Goal: Task Accomplishment & Management: Manage account settings

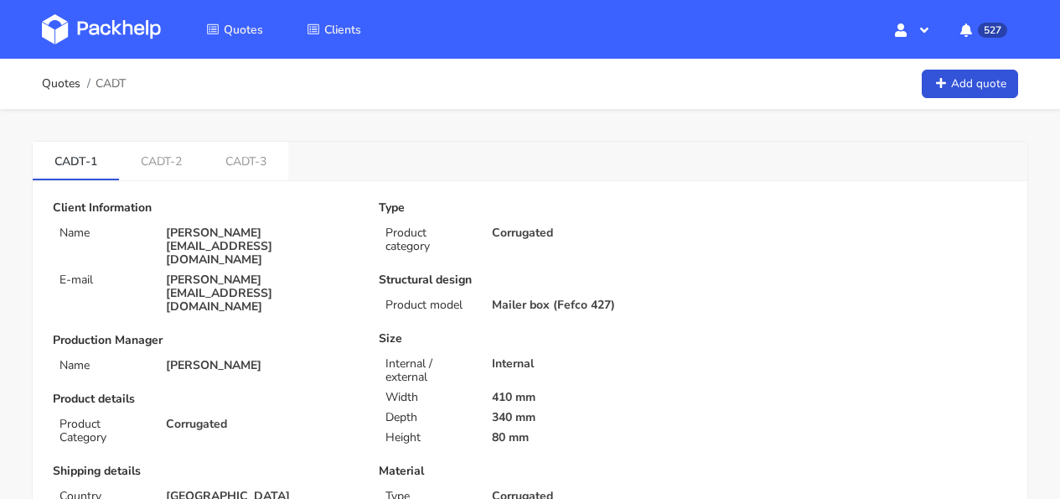
click at [110, 22] on img at bounding box center [101, 29] width 119 height 30
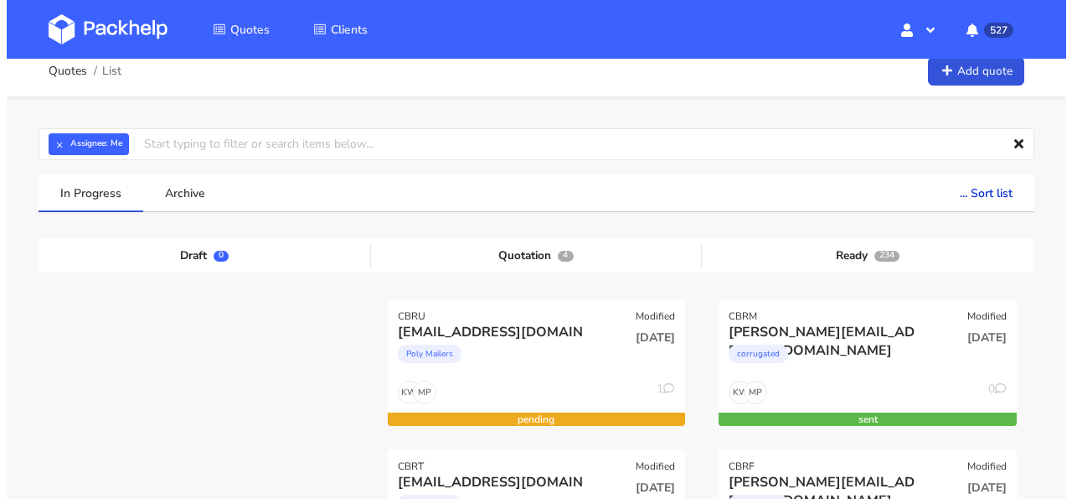
scroll to position [138, 0]
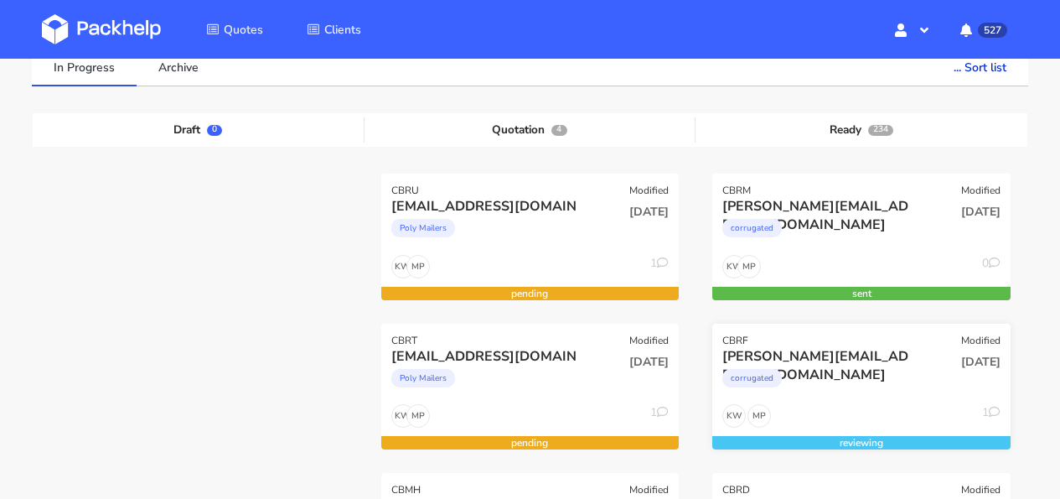
click at [886, 362] on div "[PERSON_NAME][EMAIL_ADDRESS][DOMAIN_NAME]" at bounding box center [816, 356] width 189 height 18
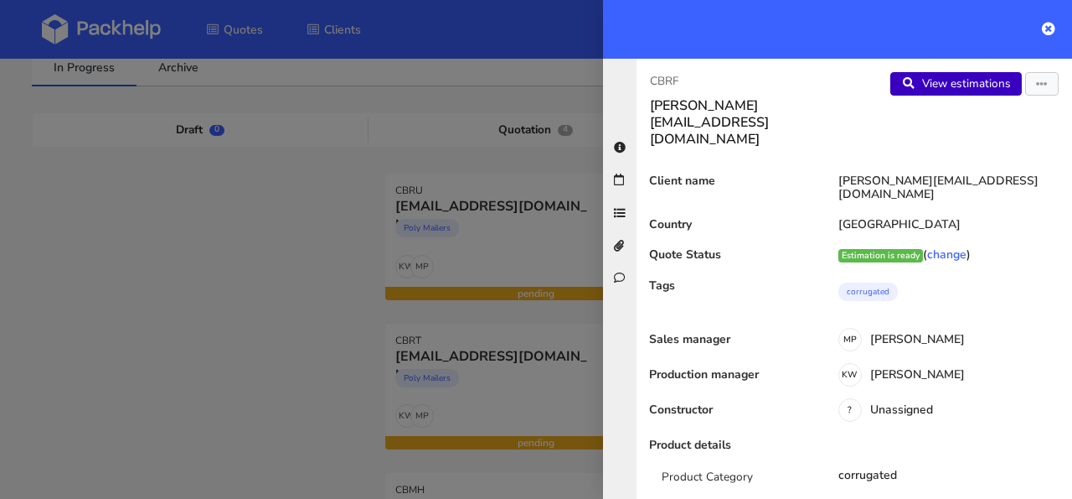
click at [955, 77] on link "View estimations" at bounding box center [957, 83] width 132 height 23
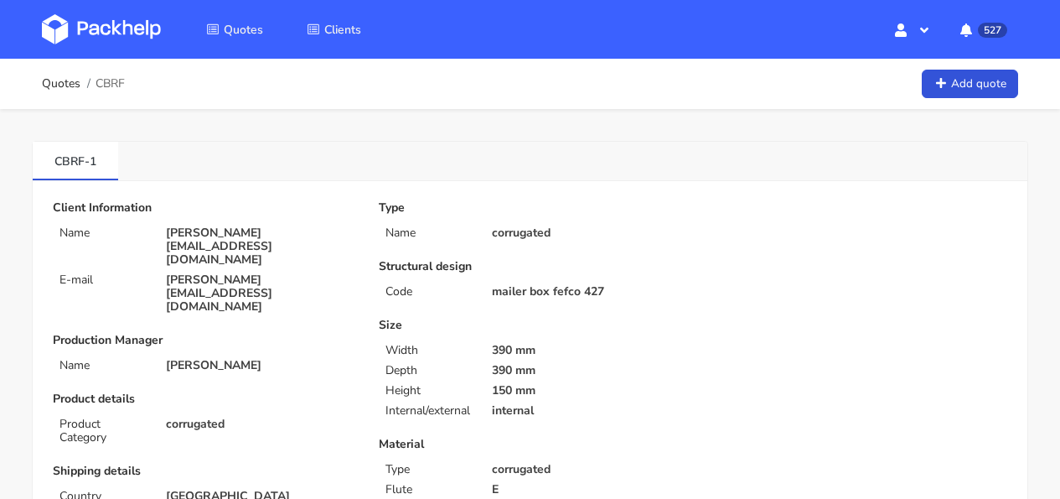
click at [104, 26] on img at bounding box center [101, 29] width 119 height 30
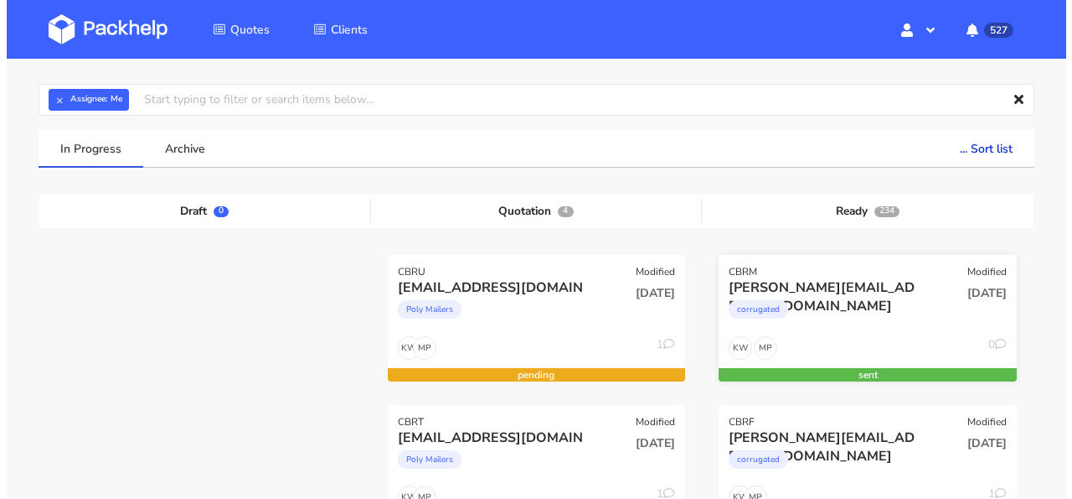
scroll to position [233, 0]
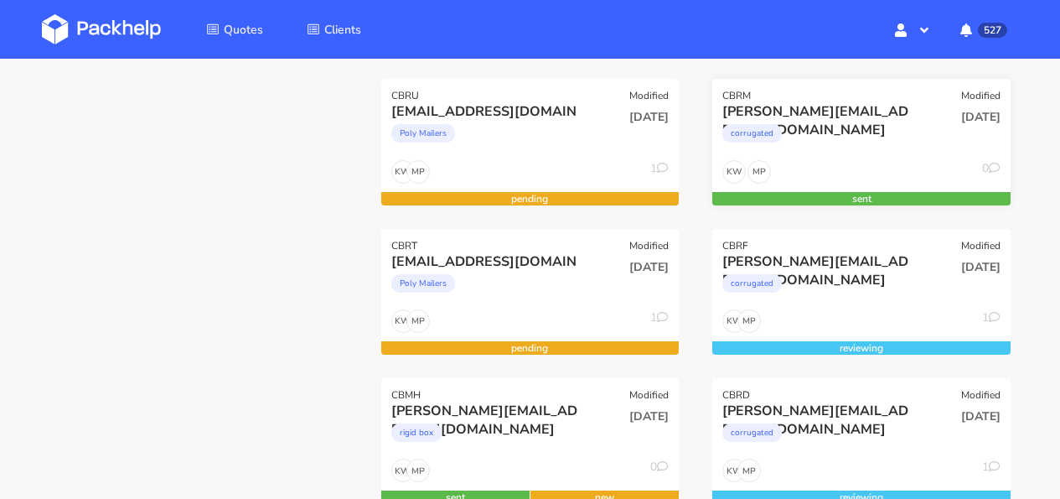
click at [870, 153] on div "corrugated" at bounding box center [816, 138] width 189 height 34
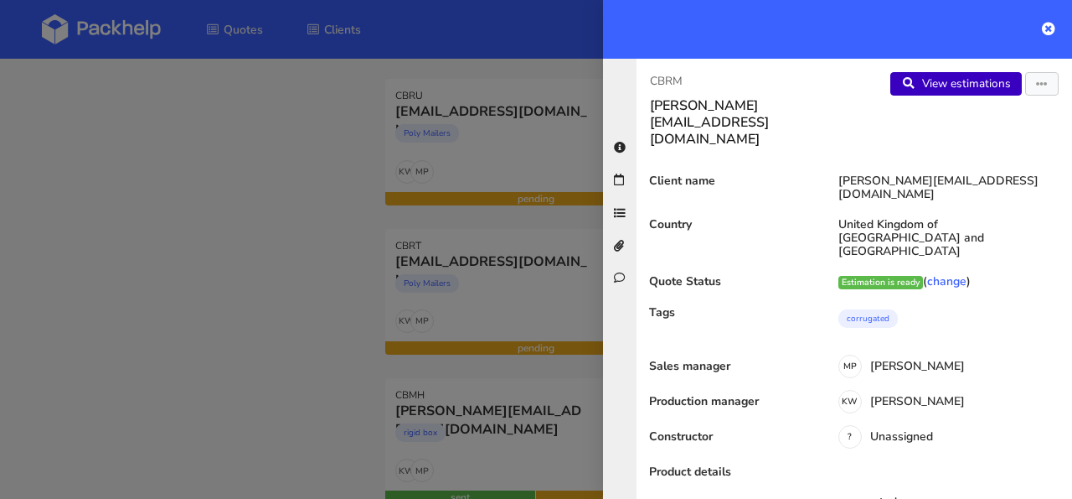
click at [932, 90] on link "View estimations" at bounding box center [957, 83] width 132 height 23
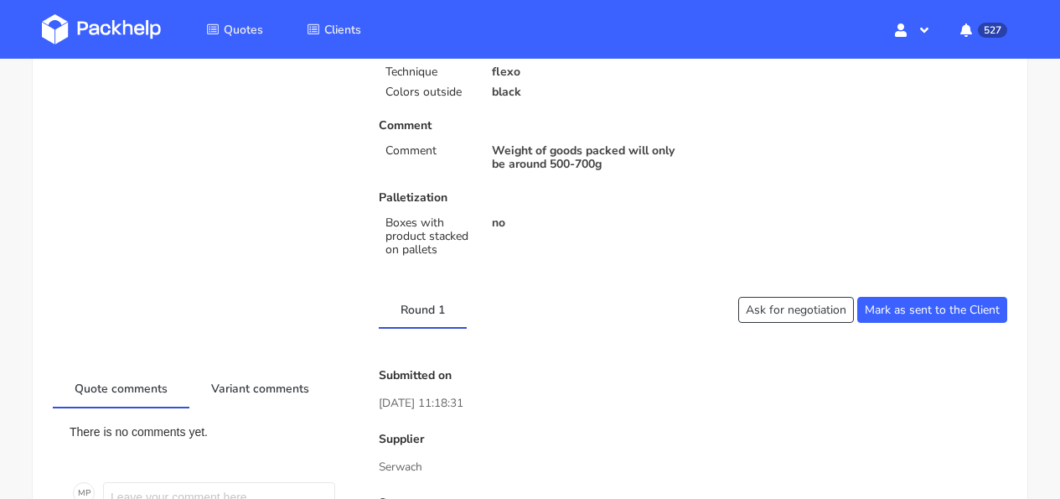
scroll to position [548, 0]
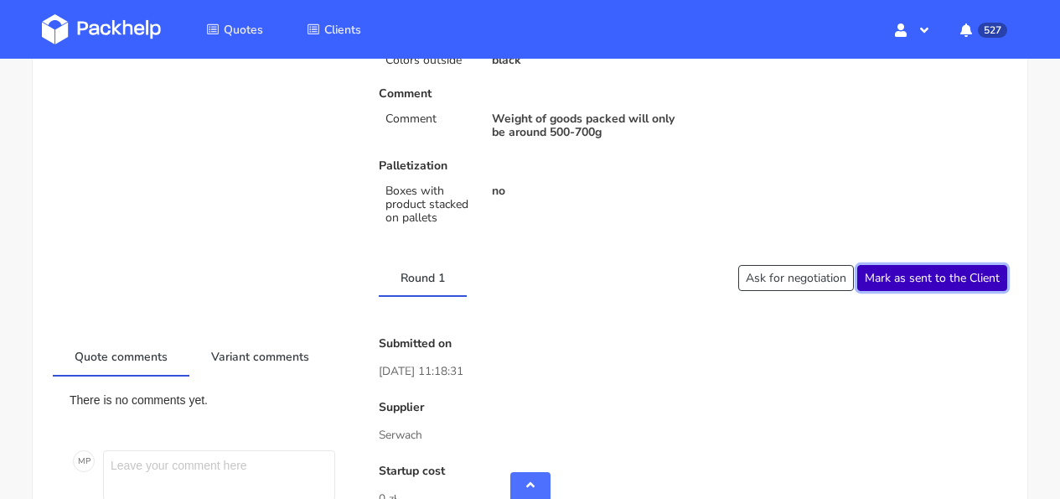
click at [948, 288] on button "Mark as sent to the Client" at bounding box center [932, 278] width 150 height 26
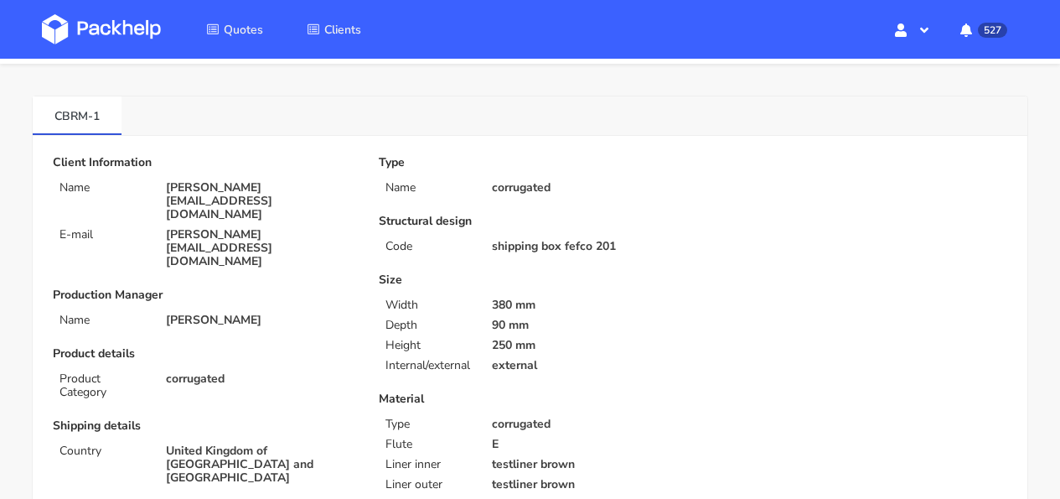
scroll to position [0, 0]
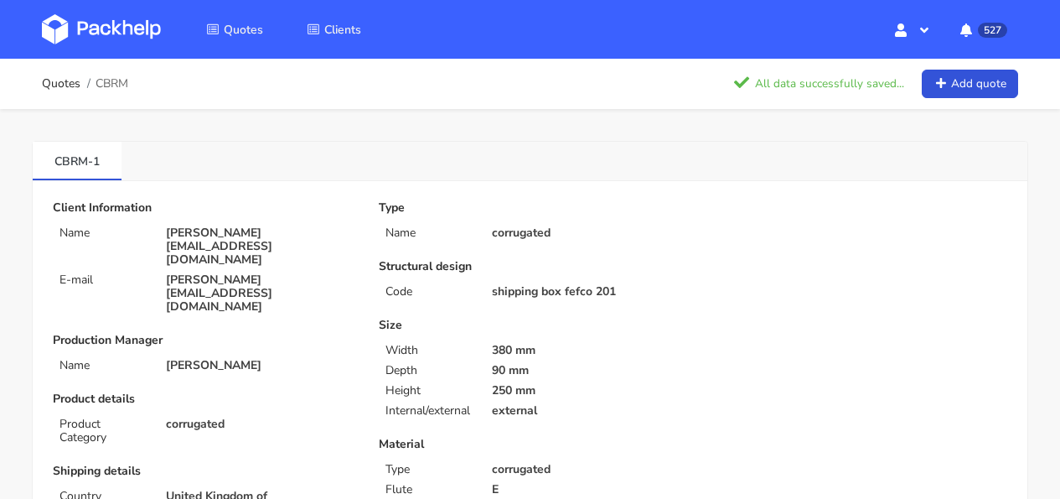
click at [107, 32] on img at bounding box center [101, 29] width 119 height 30
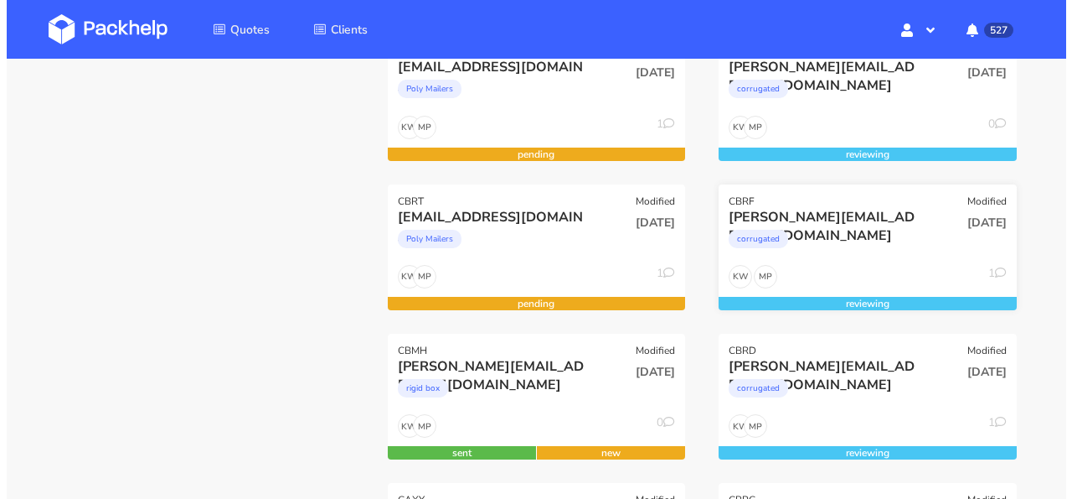
scroll to position [309, 0]
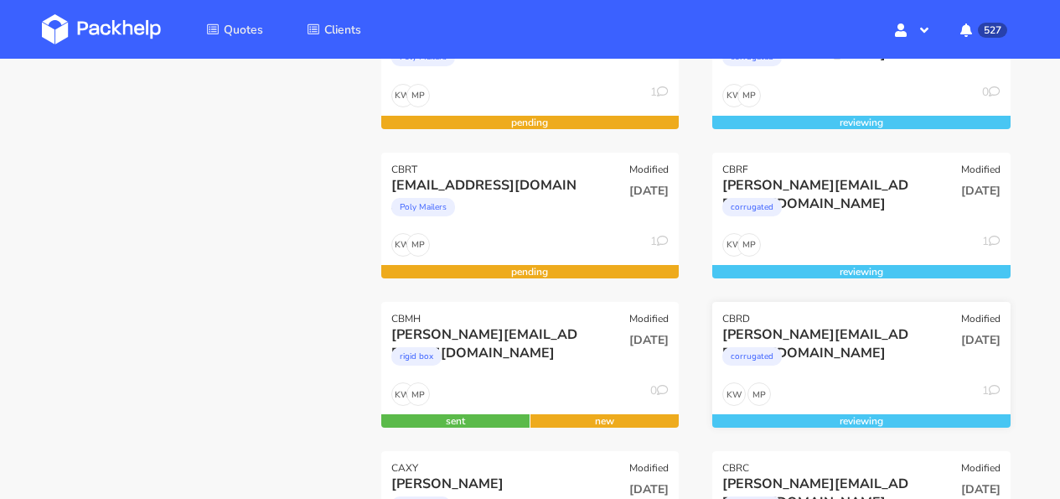
click at [876, 318] on div "CBRD Modified" at bounding box center [861, 313] width 298 height 23
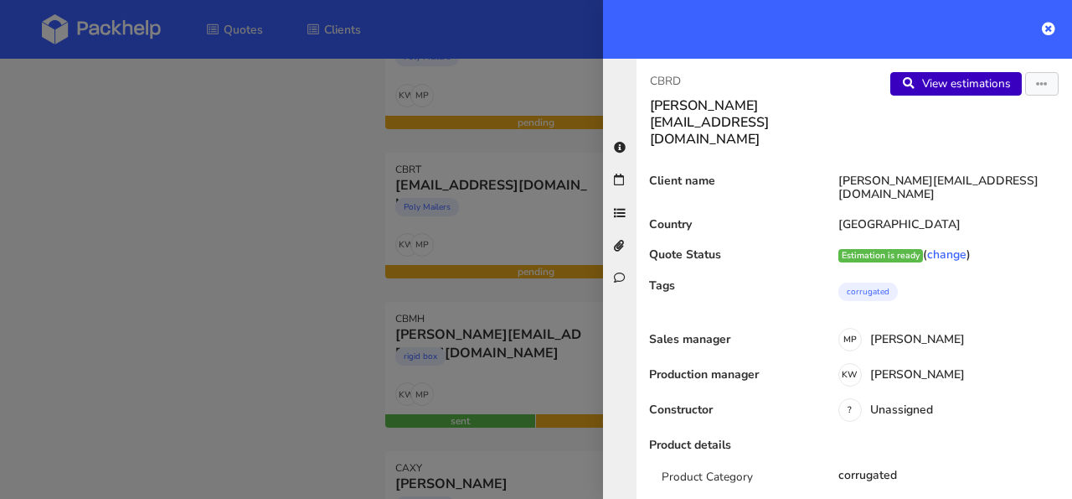
click at [927, 82] on link "View estimations" at bounding box center [957, 83] width 132 height 23
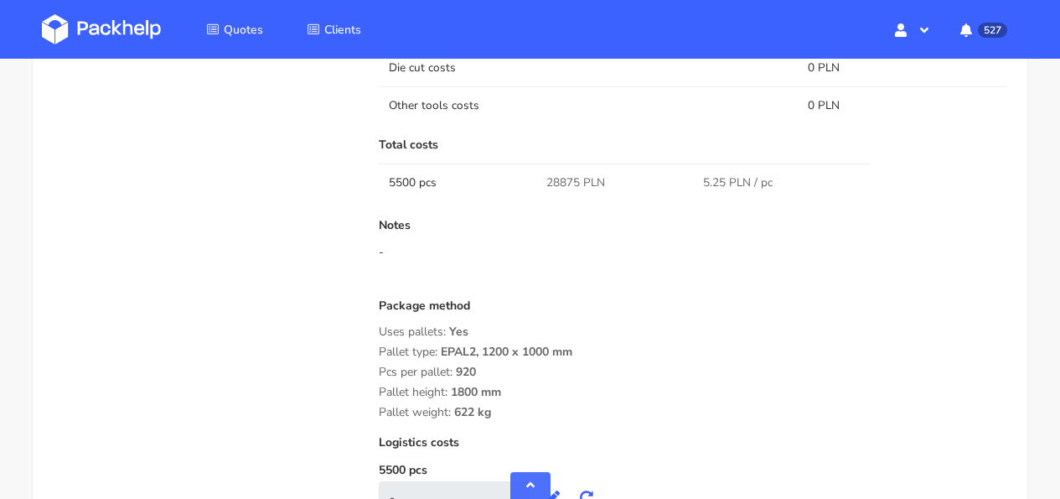
scroll to position [1800, 0]
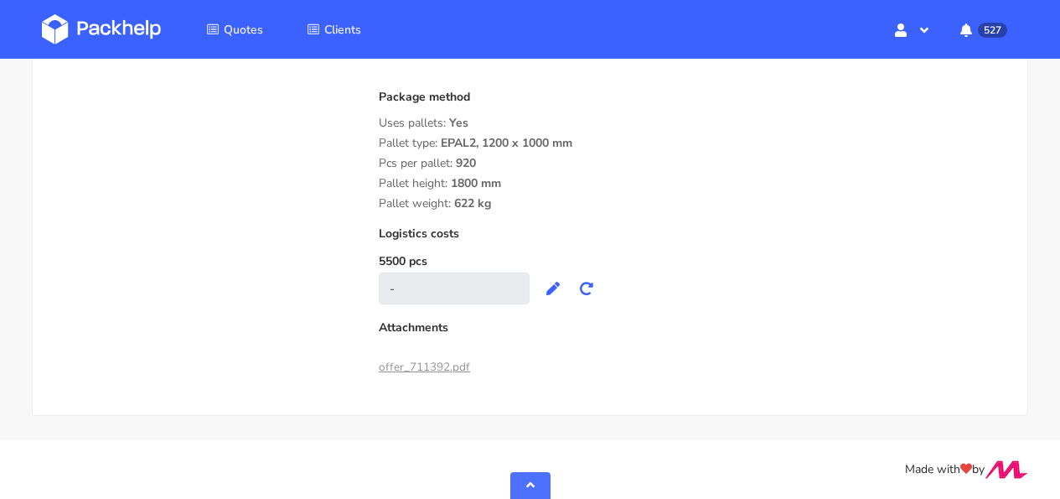
click at [110, 27] on img at bounding box center [101, 29] width 119 height 30
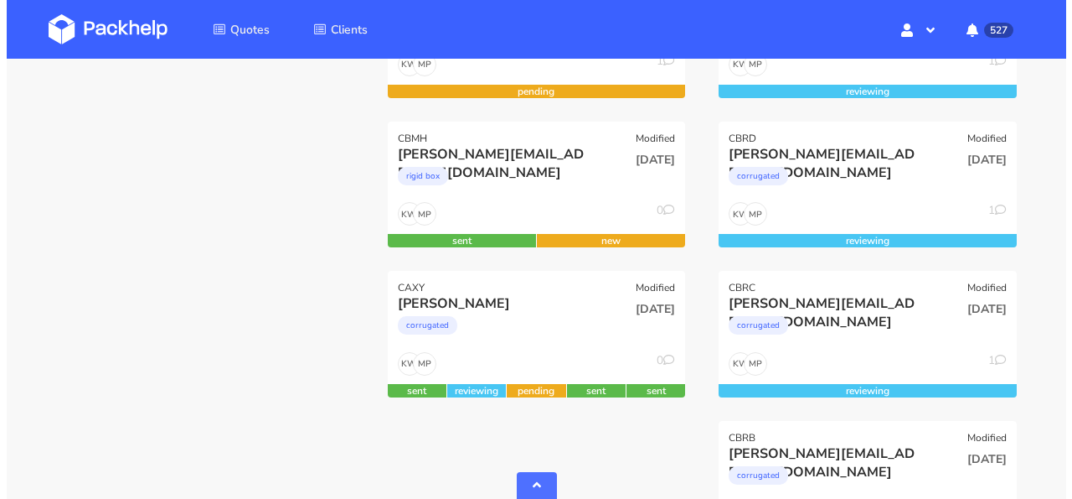
scroll to position [490, 0]
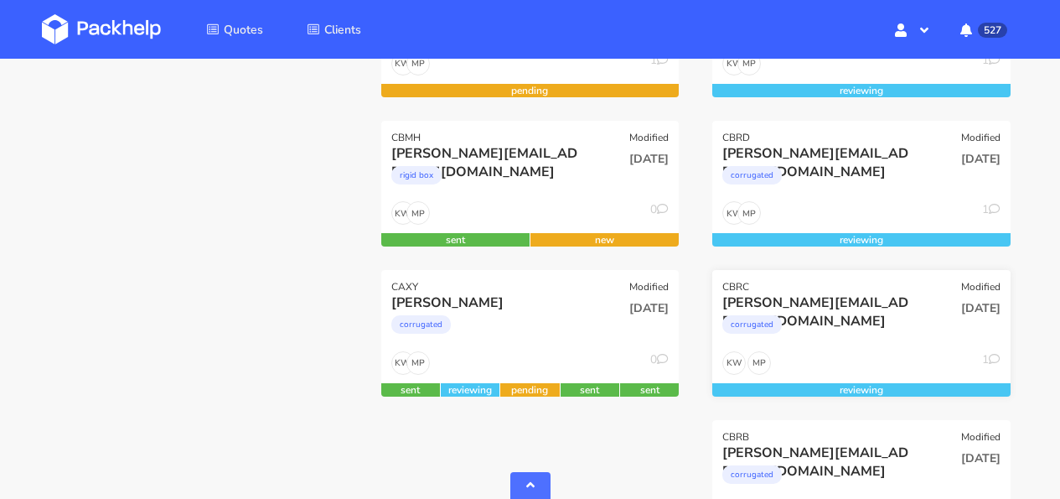
click at [884, 320] on div "corrugated" at bounding box center [816, 329] width 189 height 34
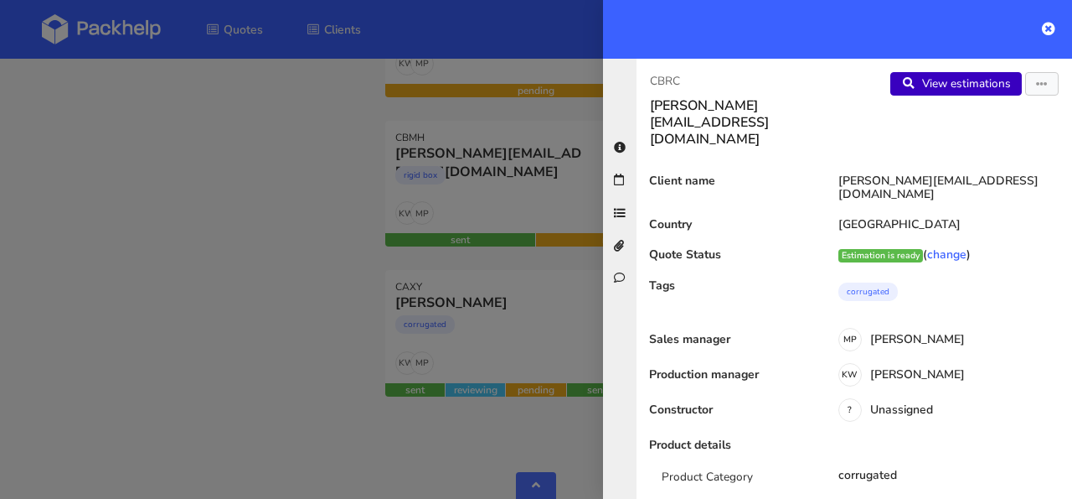
click at [901, 87] on icon at bounding box center [908, 84] width 14 height 12
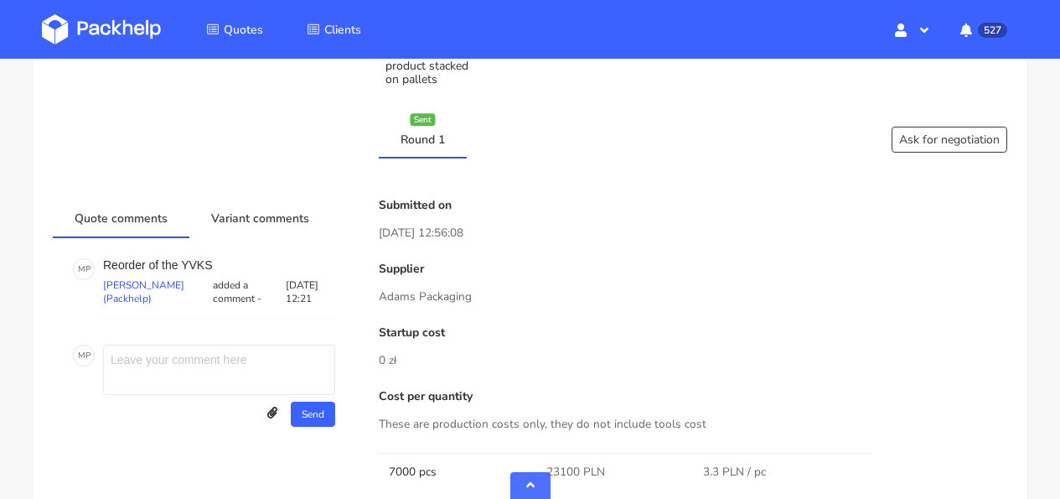
scroll to position [106, 0]
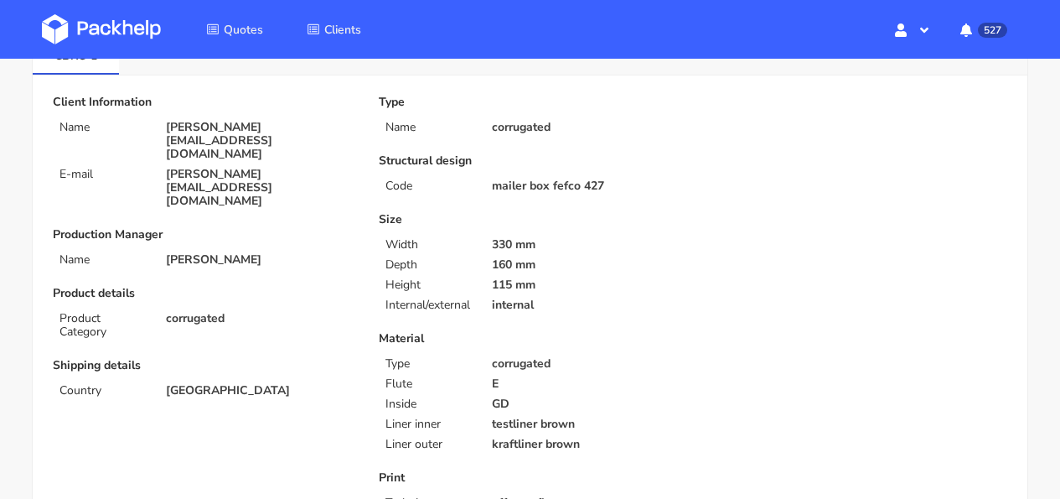
click at [131, 35] on img at bounding box center [101, 29] width 119 height 30
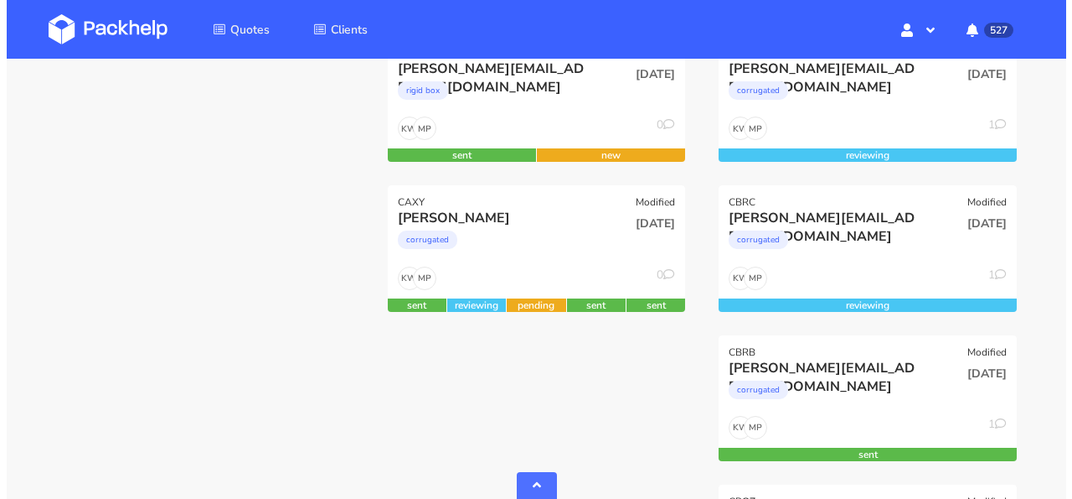
scroll to position [588, 0]
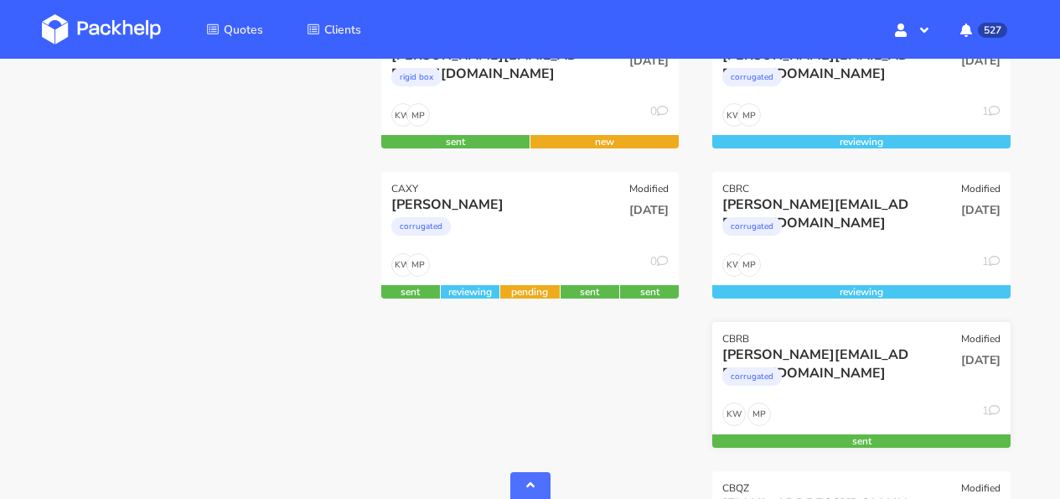
click at [876, 355] on div "[PERSON_NAME][EMAIL_ADDRESS][DOMAIN_NAME]" at bounding box center [816, 354] width 189 height 18
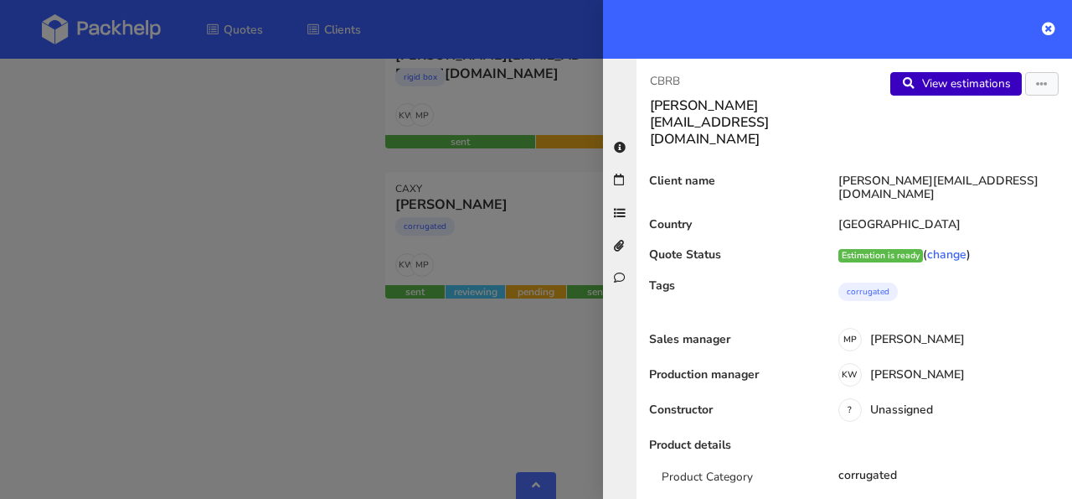
click at [954, 75] on link "View estimations" at bounding box center [957, 83] width 132 height 23
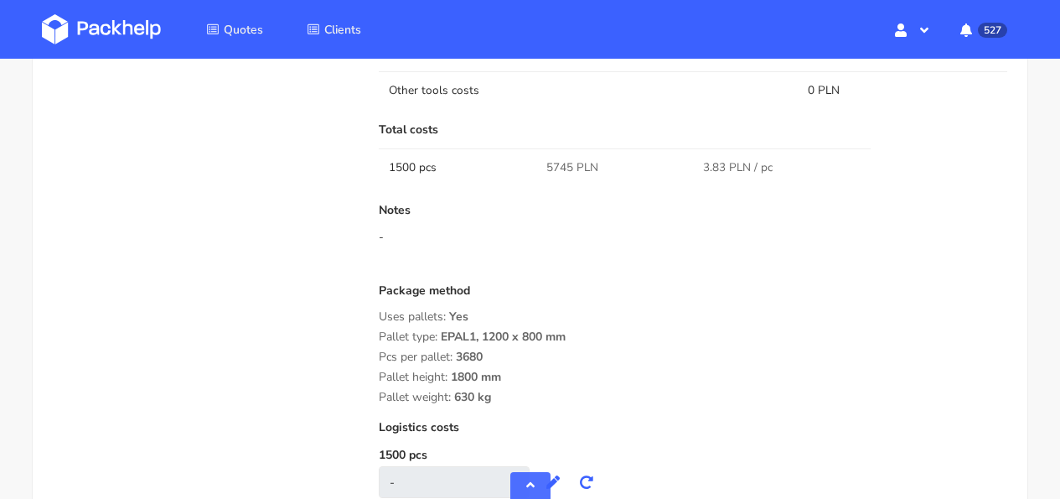
scroll to position [1729, 0]
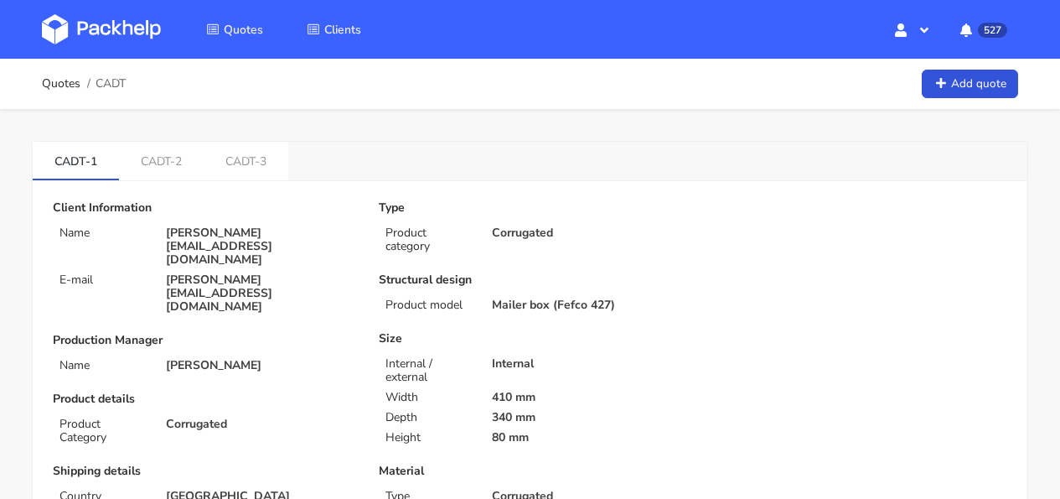
click at [109, 16] on img at bounding box center [101, 29] width 119 height 30
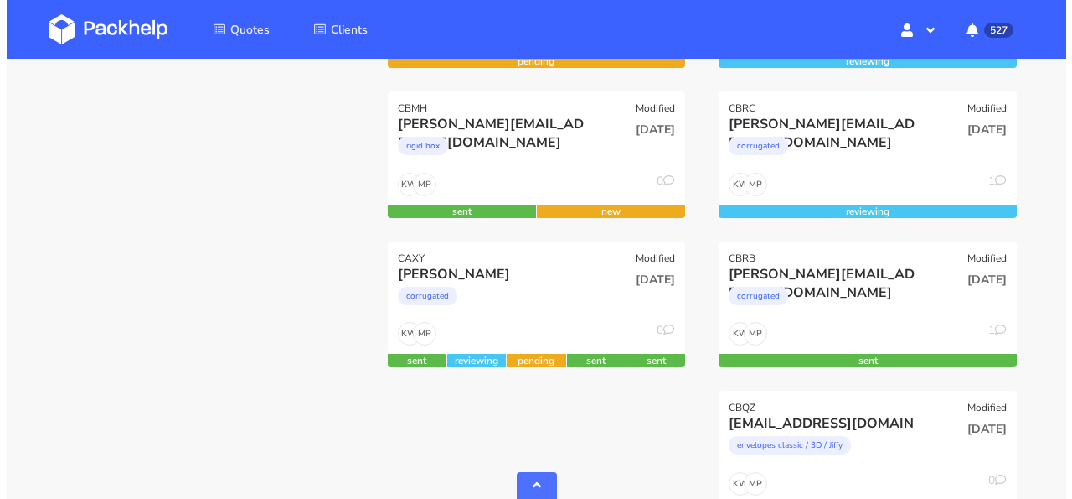
scroll to position [835, 0]
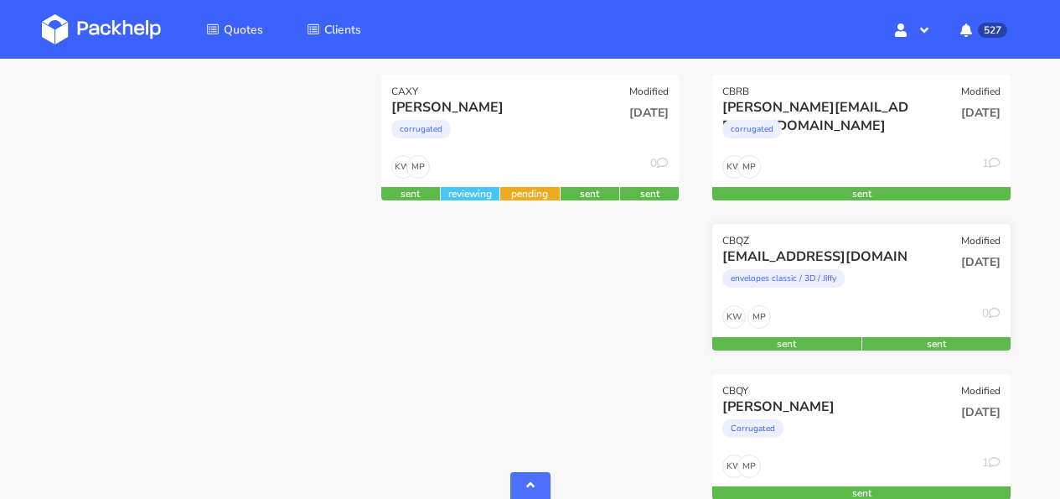
click at [783, 244] on div "CBQZ Modified" at bounding box center [861, 235] width 298 height 23
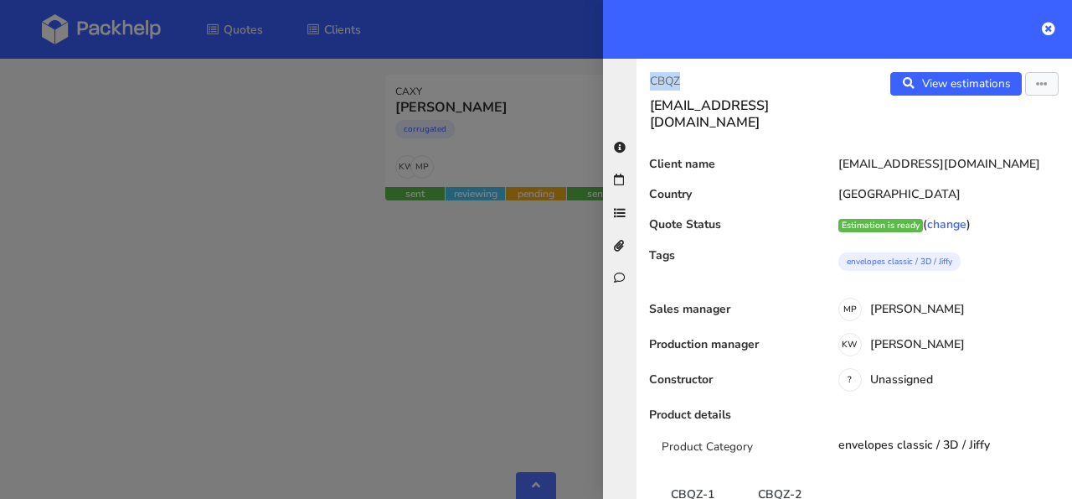
drag, startPoint x: 691, startPoint y: 90, endPoint x: 643, endPoint y: 82, distance: 48.3
click at [643, 82] on div "CBQZ guray.karaca@tr.nilorn.com" at bounding box center [746, 101] width 218 height 59
copy p "CBQZ"
click at [939, 85] on link "View estimations" at bounding box center [957, 83] width 132 height 23
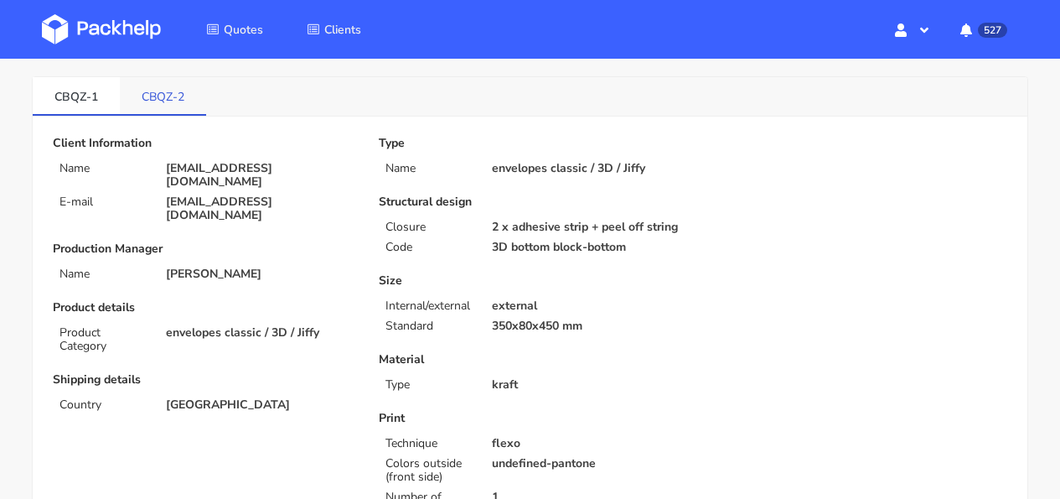
click at [168, 105] on link "CBQZ-2" at bounding box center [163, 95] width 86 height 37
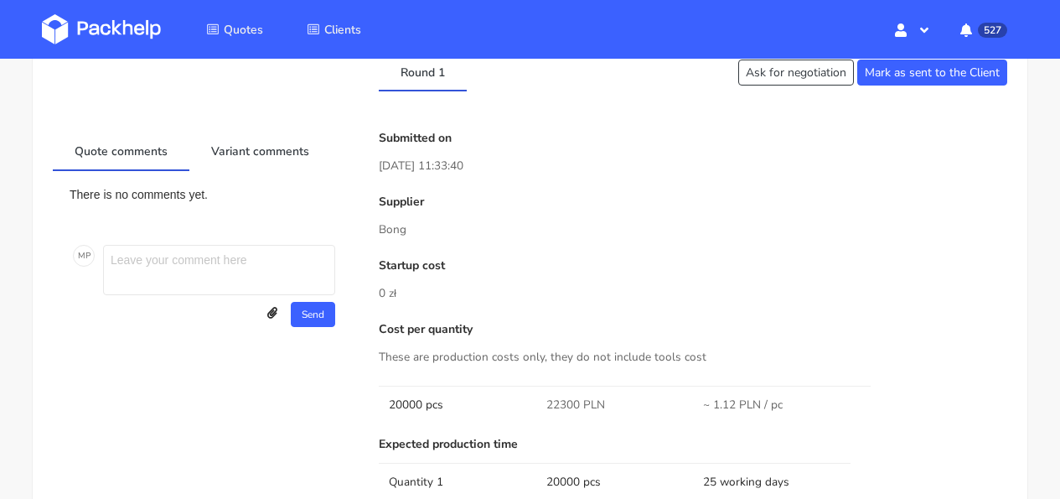
scroll to position [888, 0]
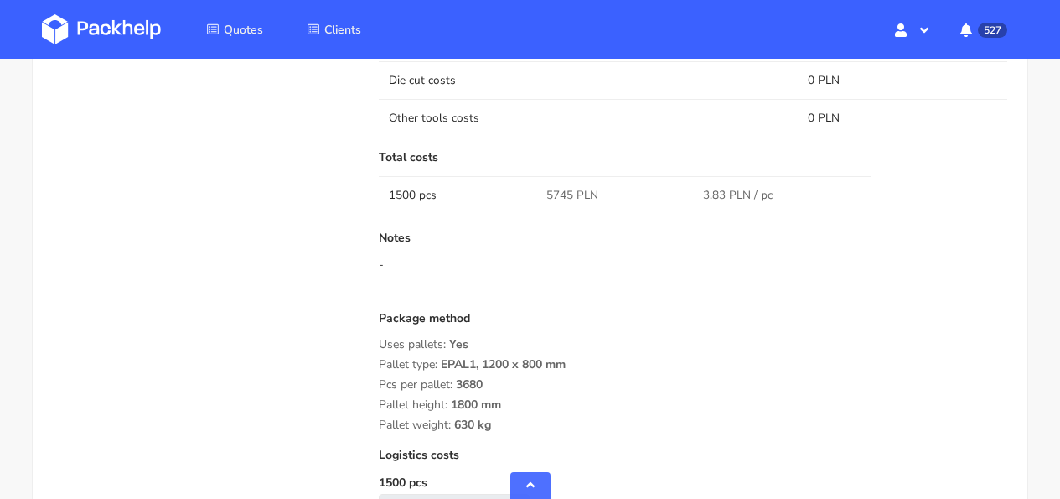
scroll to position [1628, 0]
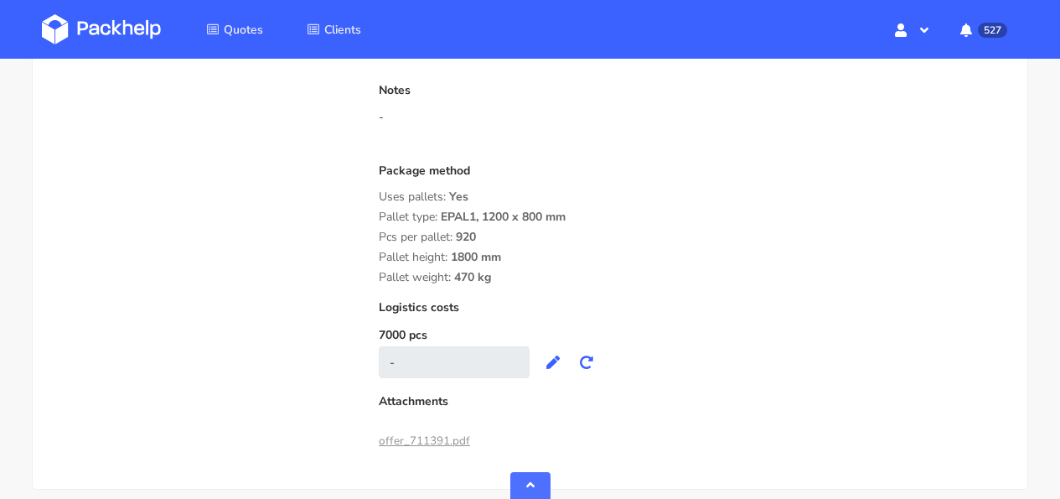
scroll to position [1730, 0]
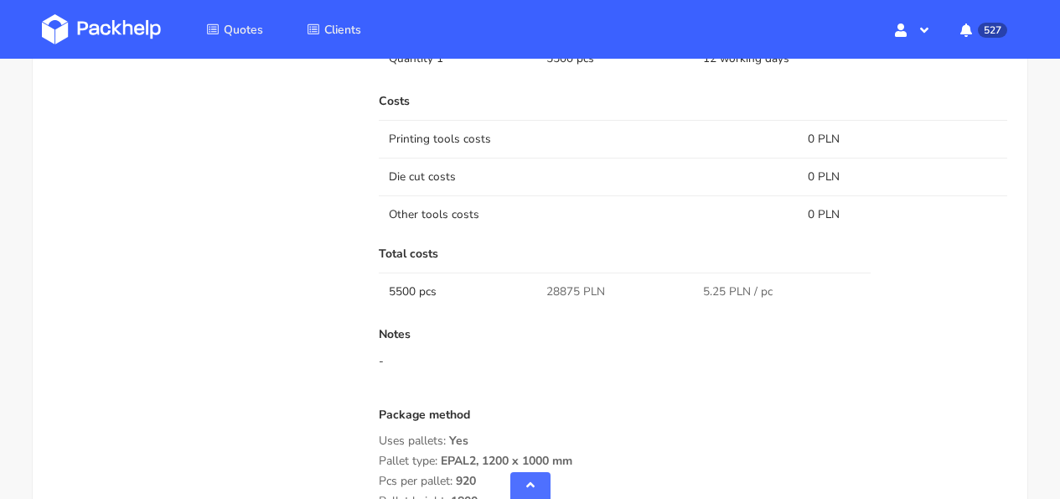
scroll to position [1677, 0]
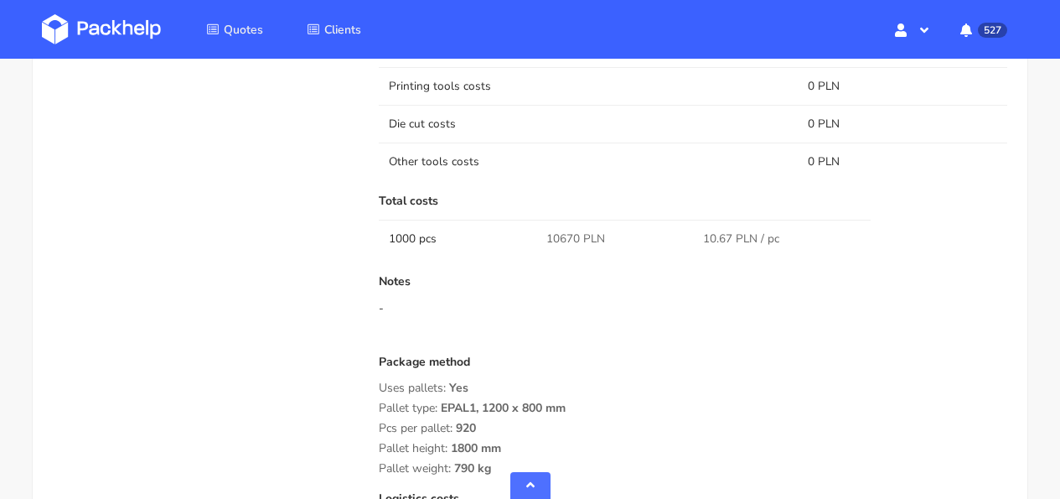
scroll to position [1206, 0]
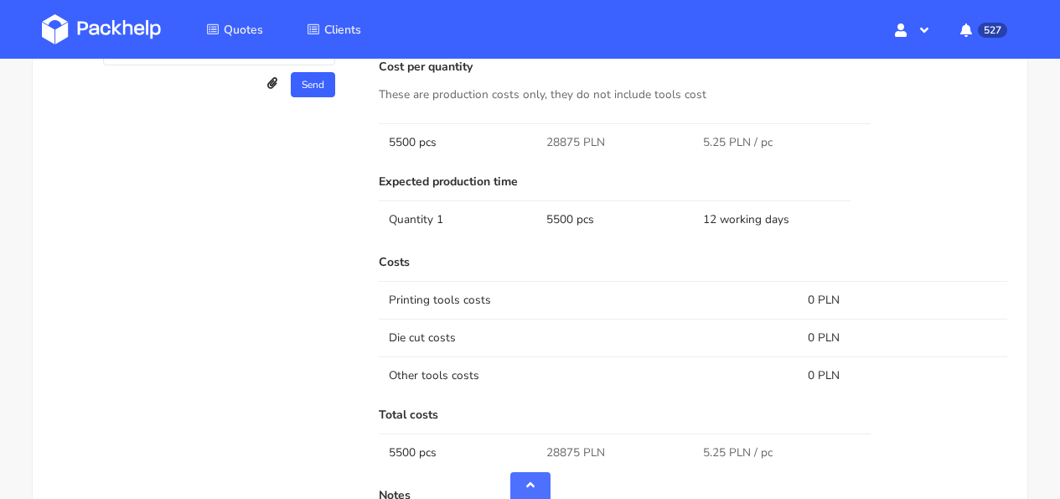
scroll to position [1367, 0]
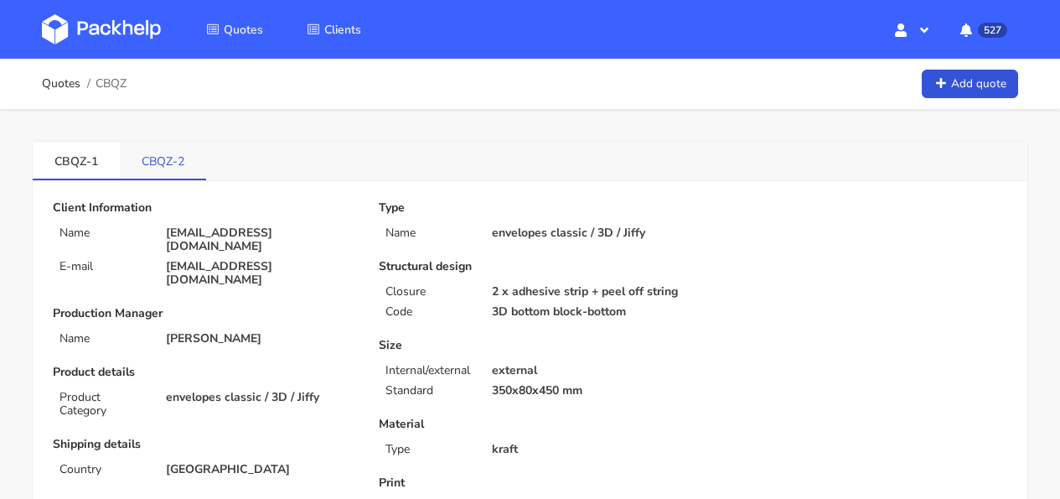
click at [159, 168] on link "CBQZ-2" at bounding box center [163, 160] width 86 height 37
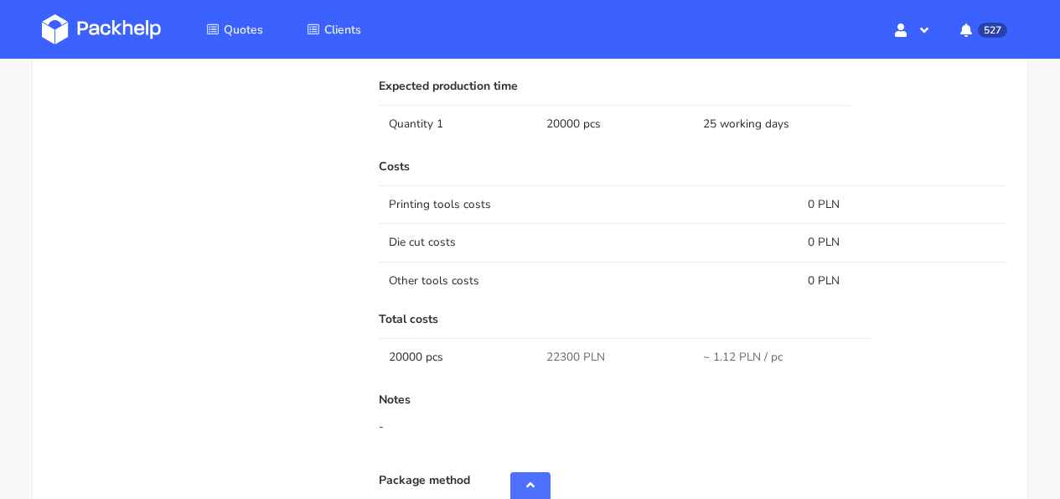
scroll to position [1131, 0]
